Goal: Transaction & Acquisition: Purchase product/service

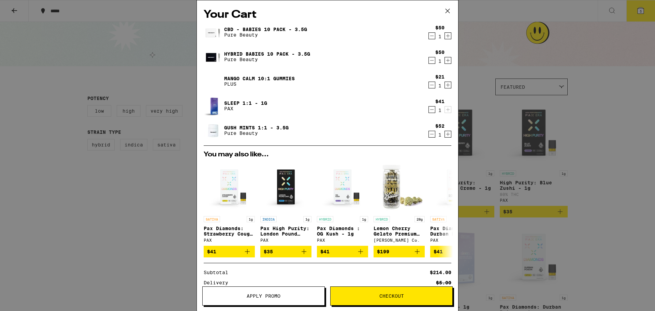
click at [430, 60] on icon "Decrement" at bounding box center [432, 60] width 4 height 0
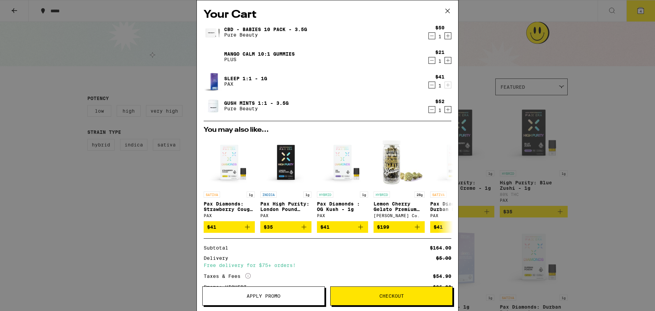
click at [389, 297] on span "Checkout" at bounding box center [392, 296] width 25 height 5
click at [228, 53] on link "Mango CALM 10:1 Gummies" at bounding box center [259, 53] width 71 height 5
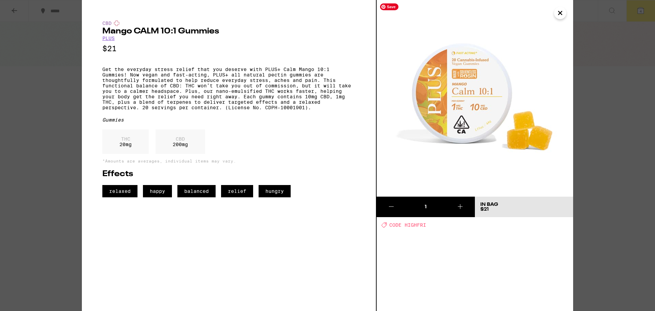
click at [560, 12] on icon "Close" at bounding box center [560, 12] width 3 height 3
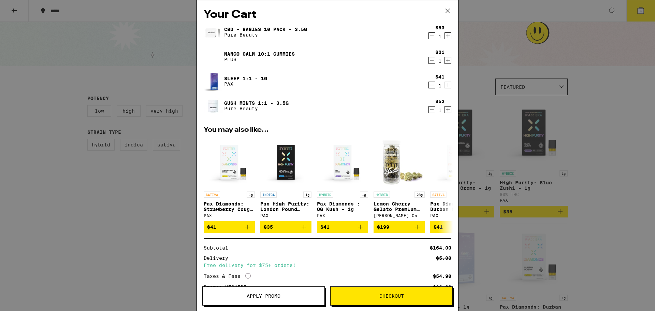
click at [225, 77] on link "Sleep 1:1 - 1g" at bounding box center [245, 78] width 43 height 5
click at [245, 102] on link "Gush Mints 1:1 - 3.5g" at bounding box center [256, 102] width 65 height 5
click at [235, 28] on link "CBD - Babies 10 Pack - 3.5g" at bounding box center [265, 29] width 83 height 5
click at [408, 297] on span "Checkout" at bounding box center [392, 296] width 122 height 5
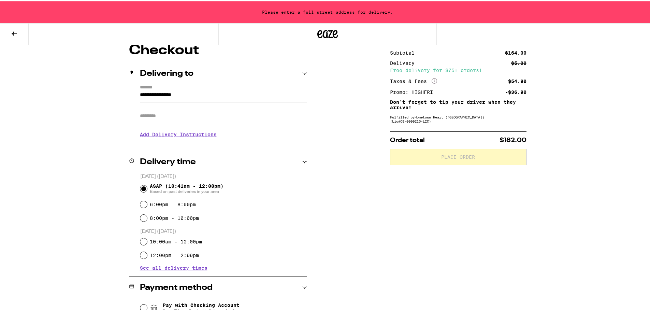
scroll to position [137, 0]
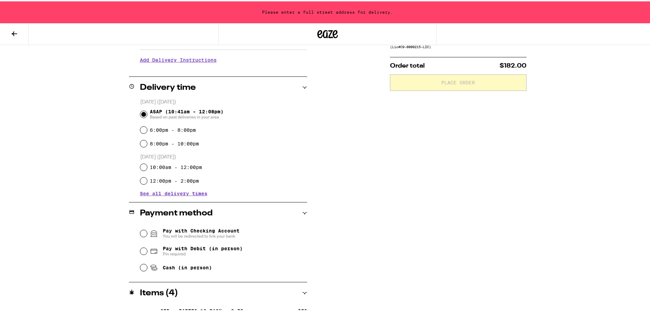
click at [365, 186] on div "**********" at bounding box center [328, 185] width 492 height 434
click at [317, 13] on div "Please enter a full street address for delivery." at bounding box center [327, 11] width 655 height 22
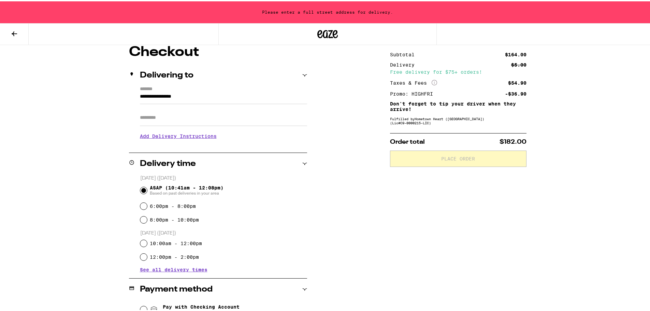
scroll to position [0, 0]
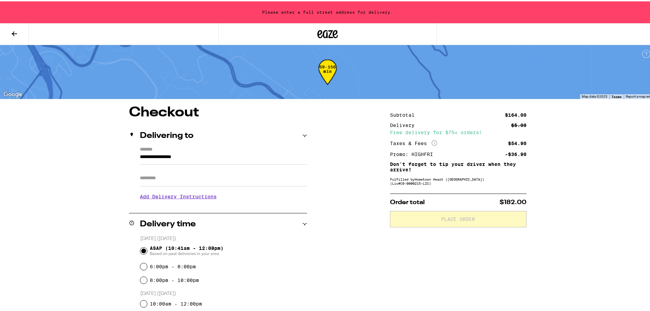
click at [203, 153] on input "**********" at bounding box center [223, 158] width 167 height 12
click at [195, 184] on input "Apt/Suite" at bounding box center [223, 177] width 167 height 16
click at [217, 155] on input "**********" at bounding box center [223, 158] width 167 height 12
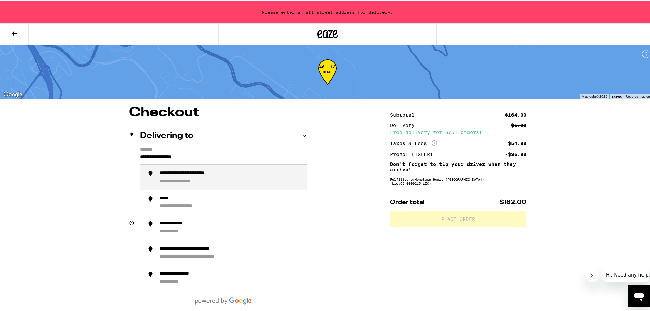
drag, startPoint x: 217, startPoint y: 158, endPoint x: 95, endPoint y: 152, distance: 122.4
click at [240, 182] on div "**********" at bounding box center [230, 176] width 142 height 14
type input "**********"
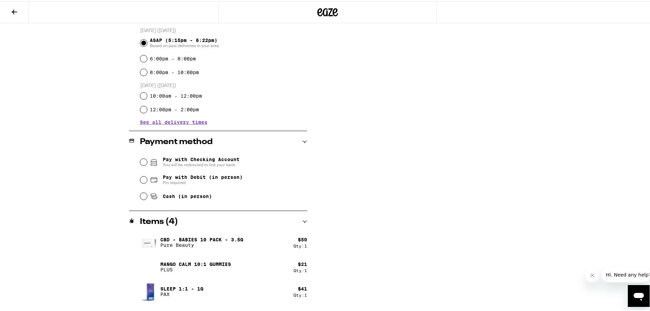
scroll to position [205, 0]
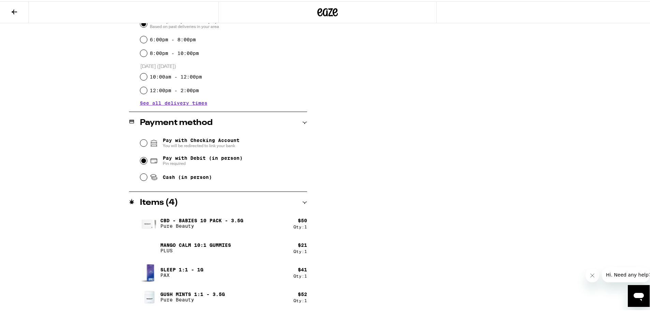
click at [143, 161] on input "Pay with Debit (in person) Pin required" at bounding box center [143, 159] width 7 height 7
radio input "true"
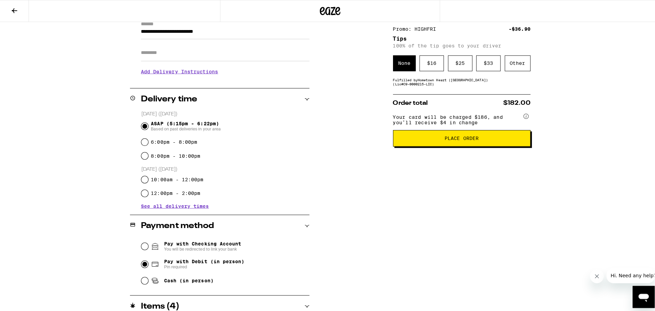
scroll to position [0, 0]
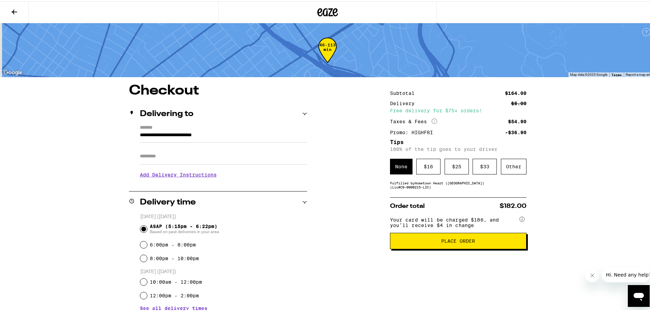
click at [439, 194] on div "Subtotal $164.00 Delivery $5.00 Free delivery for $75+ orders! Taxes & Fees Mor…" at bounding box center [458, 300] width 137 height 434
click at [183, 174] on h3 "Add Delivery Instructions" at bounding box center [223, 174] width 167 height 16
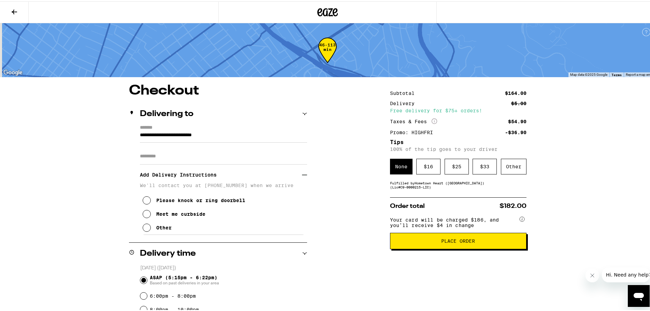
click at [162, 229] on div "Other" at bounding box center [163, 226] width 15 height 5
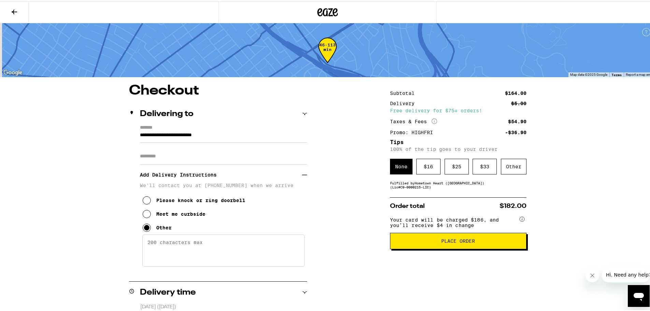
click at [164, 242] on textarea "Enter any other delivery instructions you want driver to know" at bounding box center [223, 249] width 162 height 32
type textarea "Cash tip"
click at [458, 242] on span "Place Order" at bounding box center [458, 239] width 34 height 5
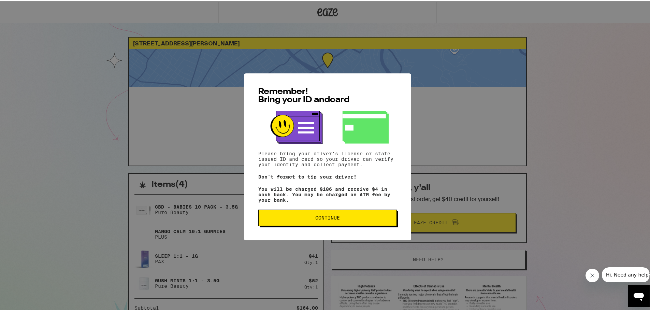
click at [340, 219] on span "Continue" at bounding box center [327, 216] width 127 height 5
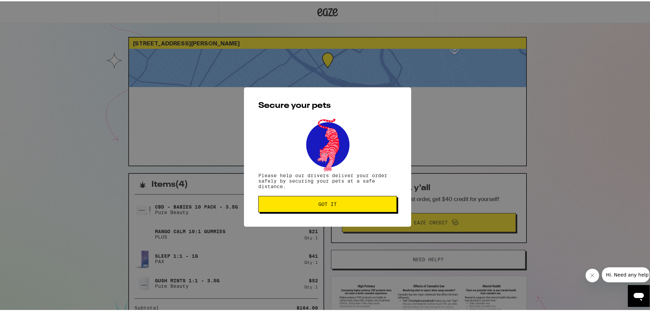
click at [332, 205] on span "Got it" at bounding box center [327, 202] width 18 height 5
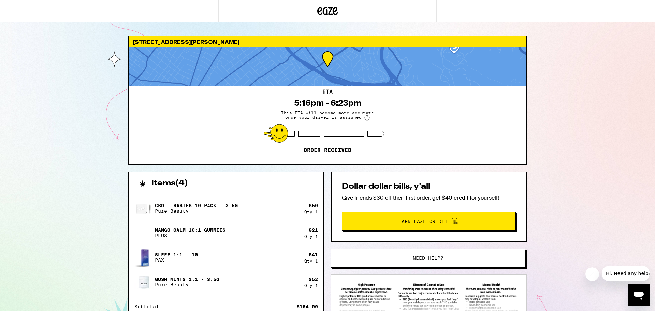
click at [559, 144] on div "[STREET_ADDRESS][PERSON_NAME] 5:16pm - 6:23pm This ETA will become more accurat…" at bounding box center [327, 216] width 655 height 433
click at [561, 137] on div "[STREET_ADDRESS][PERSON_NAME] 5:16pm - 6:23pm This ETA will become more accurat…" at bounding box center [327, 216] width 655 height 433
